Goal: Transaction & Acquisition: Purchase product/service

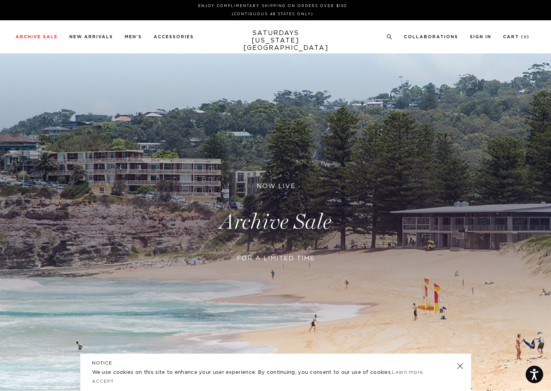
click at [460, 365] on link at bounding box center [460, 366] width 11 height 11
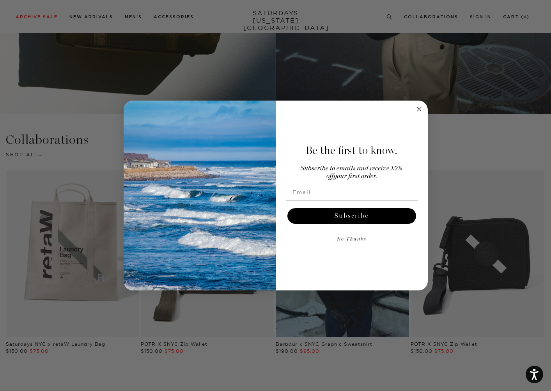
scroll to position [1560, 0]
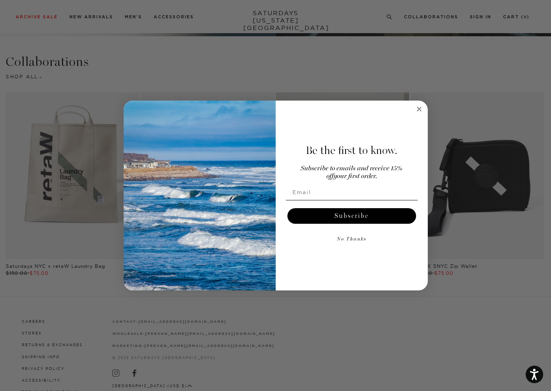
click at [420, 108] on circle "Close dialog" at bounding box center [419, 109] width 9 height 9
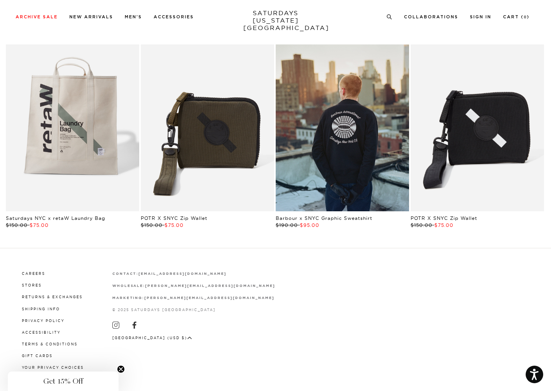
scroll to position [0, 0]
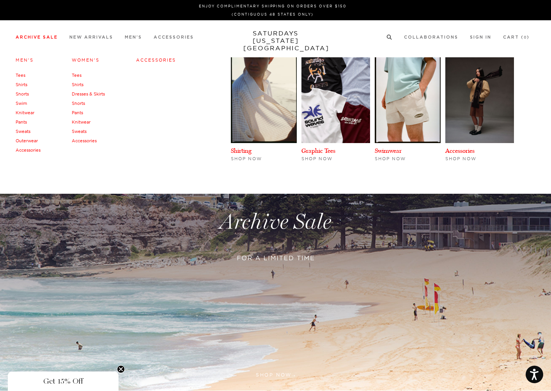
click at [20, 85] on link "Shirts" at bounding box center [22, 84] width 12 height 5
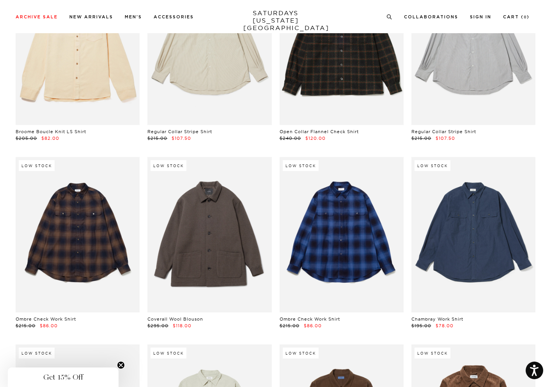
scroll to position [2716, 0]
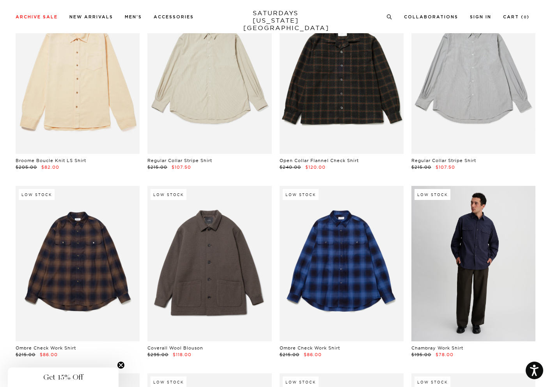
click at [475, 263] on link at bounding box center [474, 263] width 124 height 155
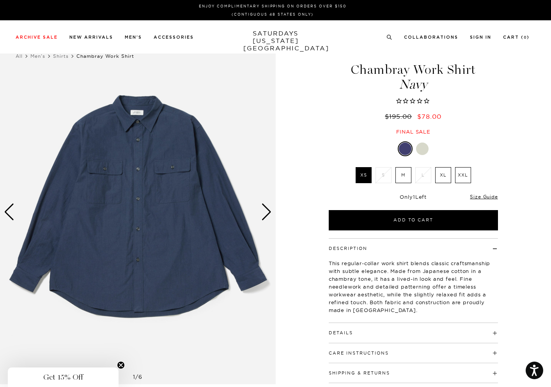
click at [421, 147] on div at bounding box center [422, 148] width 12 height 12
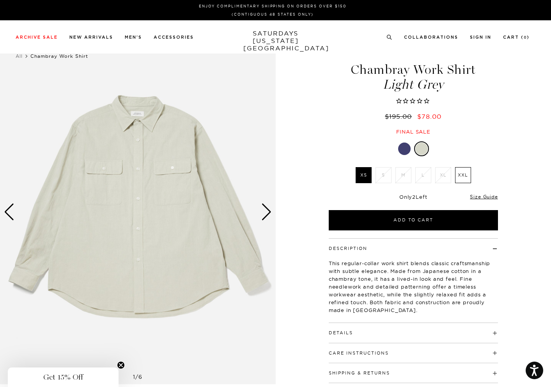
click at [404, 147] on div at bounding box center [404, 148] width 12 height 12
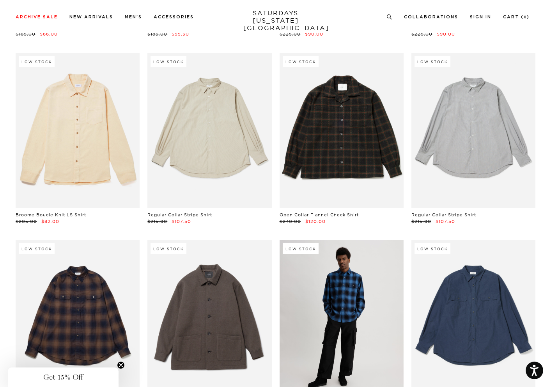
scroll to position [2622, 0]
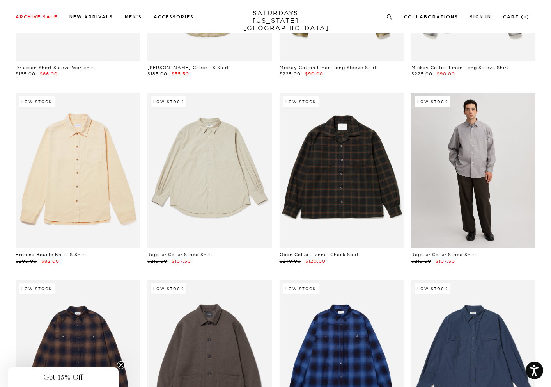
click at [483, 144] on link at bounding box center [474, 170] width 124 height 155
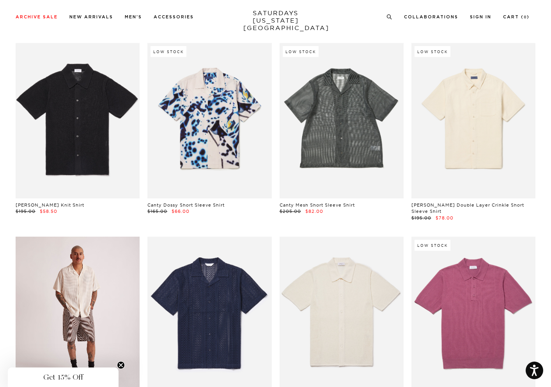
scroll to position [971, 0]
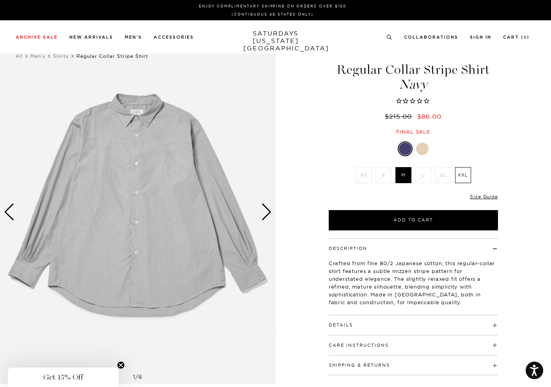
click at [420, 149] on div at bounding box center [422, 148] width 12 height 12
